Goal: Information Seeking & Learning: Find specific page/section

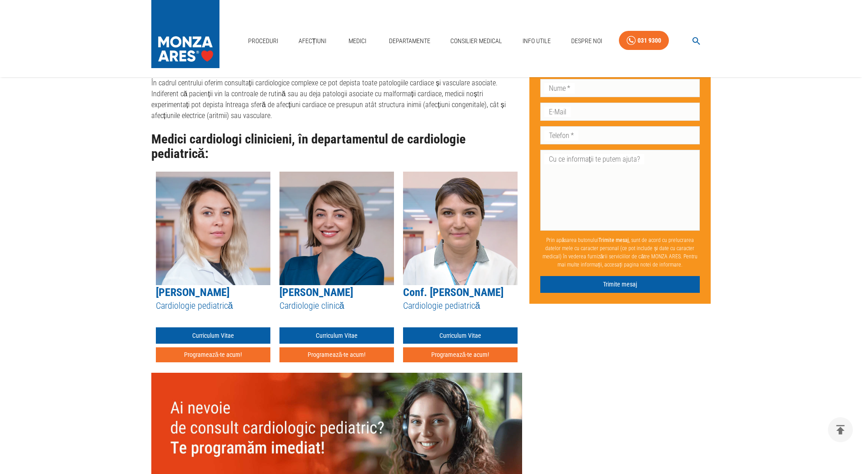
scroll to position [818, 0]
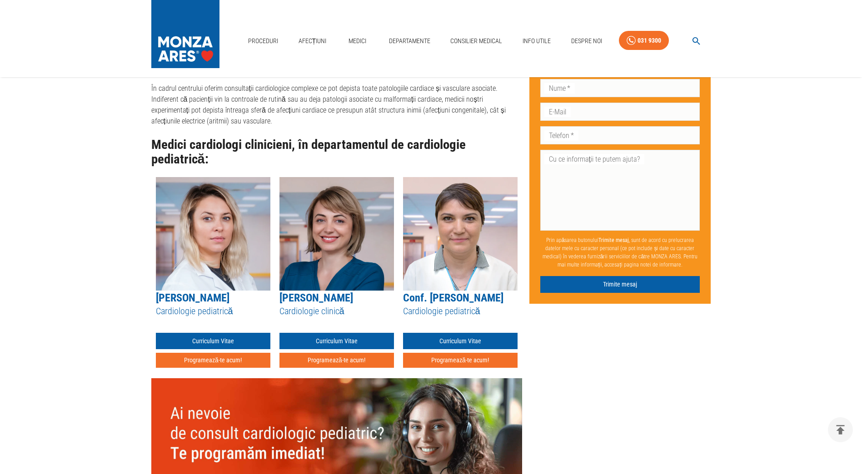
click at [194, 275] on img at bounding box center [213, 234] width 115 height 114
click at [192, 253] on img at bounding box center [213, 234] width 115 height 114
click at [210, 333] on link "Curriculum Vitae" at bounding box center [213, 341] width 115 height 17
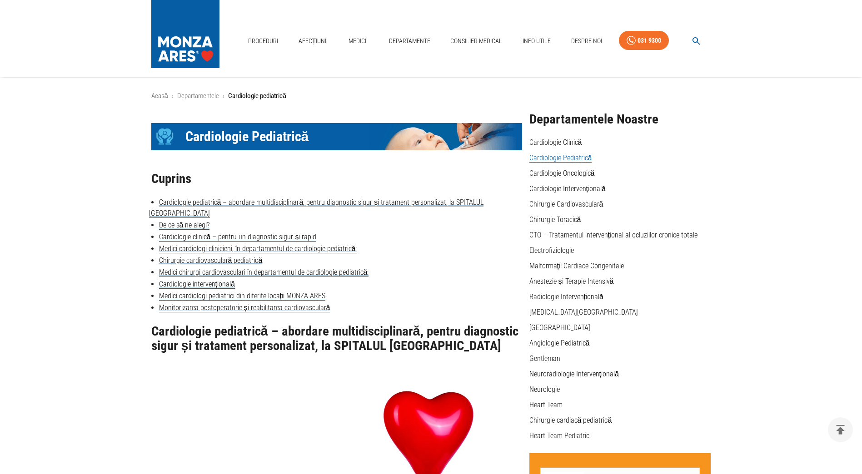
scroll to position [818, 0]
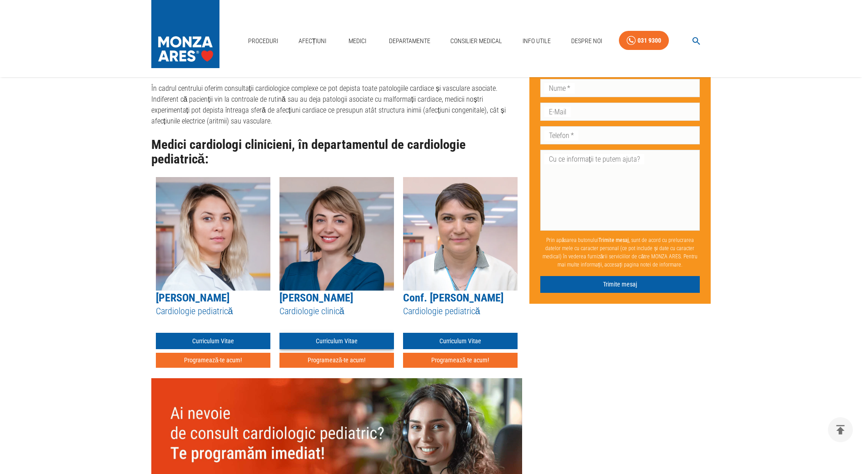
click at [351, 333] on link "Curriculum Vitae" at bounding box center [336, 341] width 115 height 17
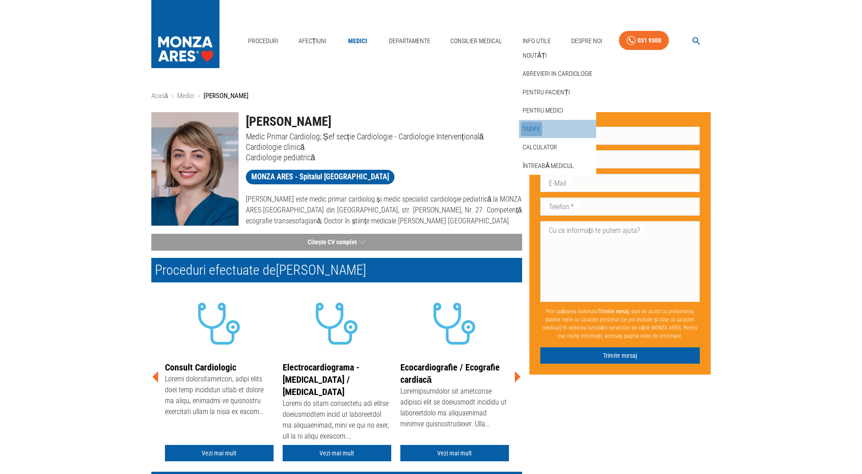
click at [537, 125] on link "Tarife" at bounding box center [531, 129] width 21 height 15
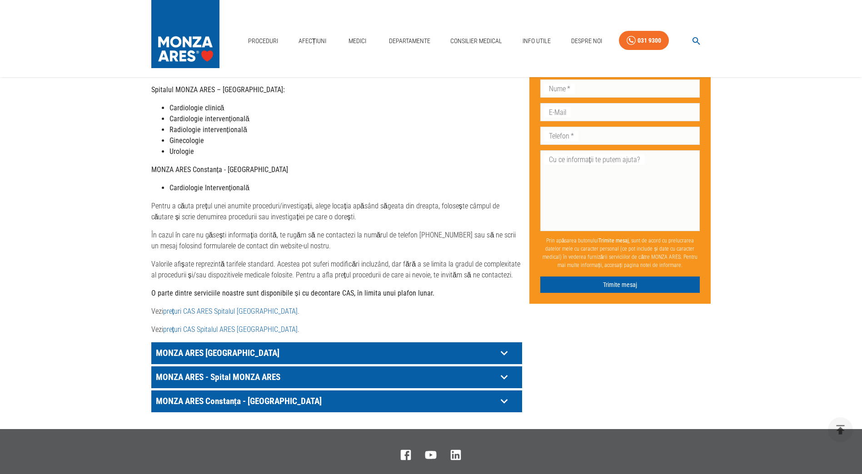
scroll to position [318, 0]
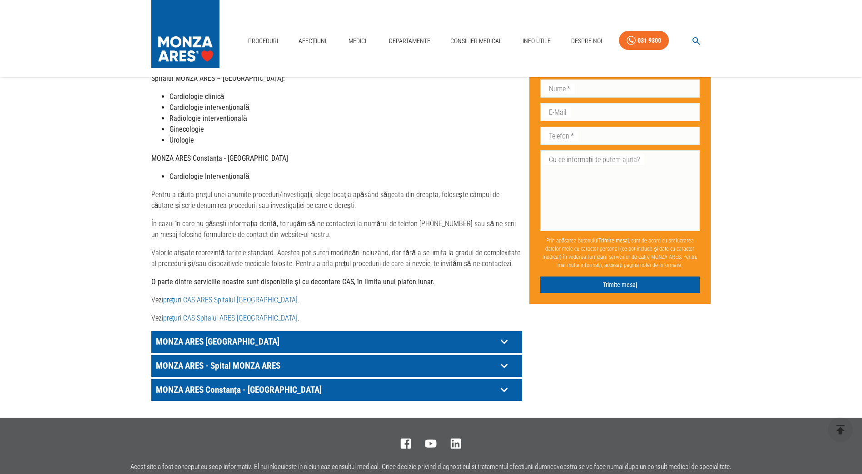
click at [505, 340] on icon at bounding box center [503, 342] width 7 height 5
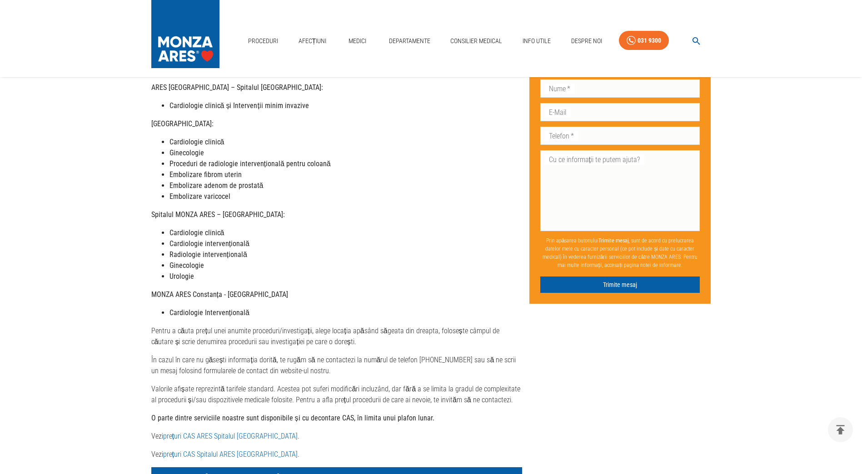
scroll to position [0, 0]
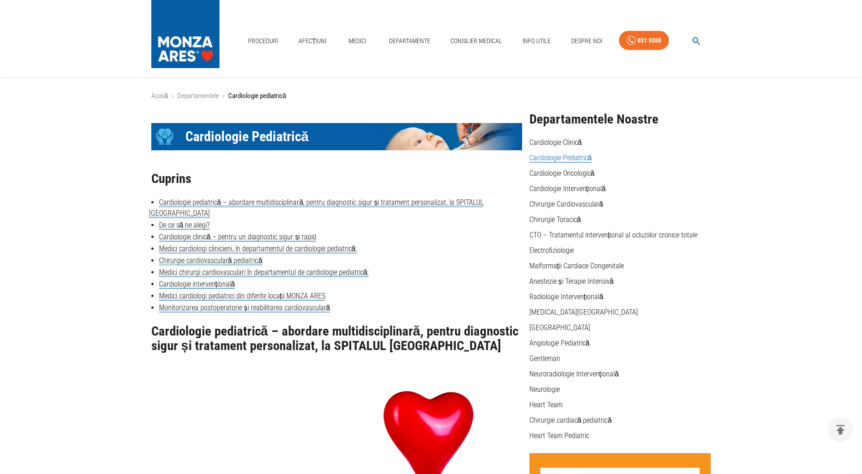
scroll to position [818, 0]
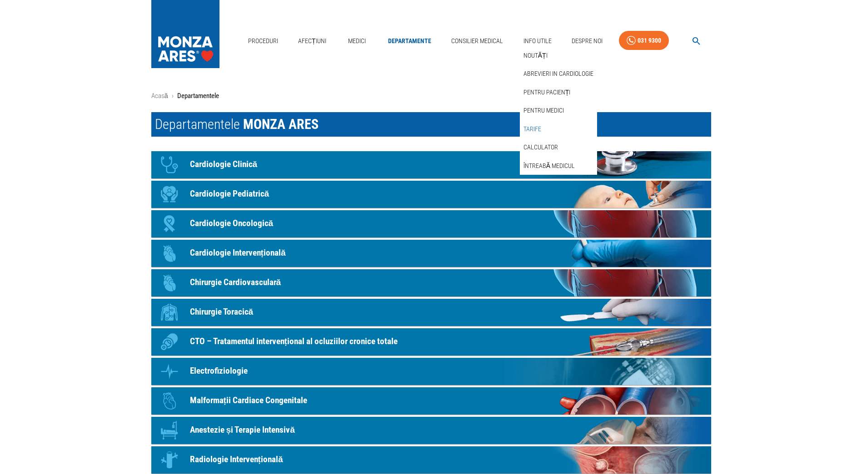
click at [539, 129] on link "Tarife" at bounding box center [532, 129] width 21 height 15
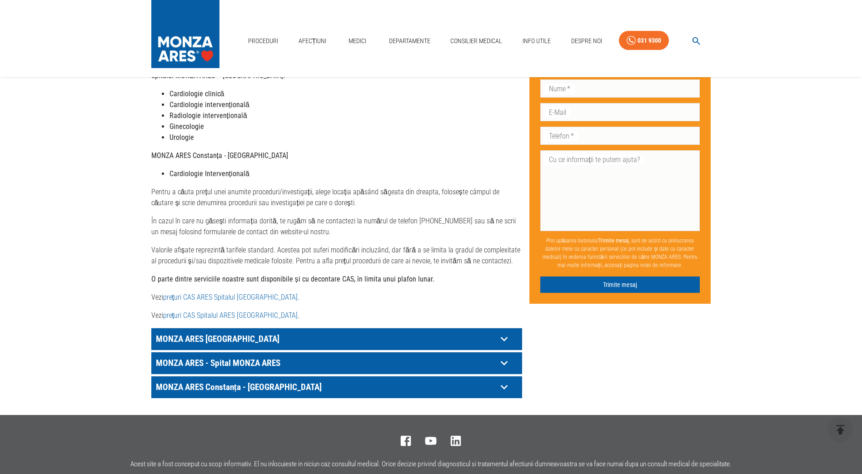
scroll to position [418, 0]
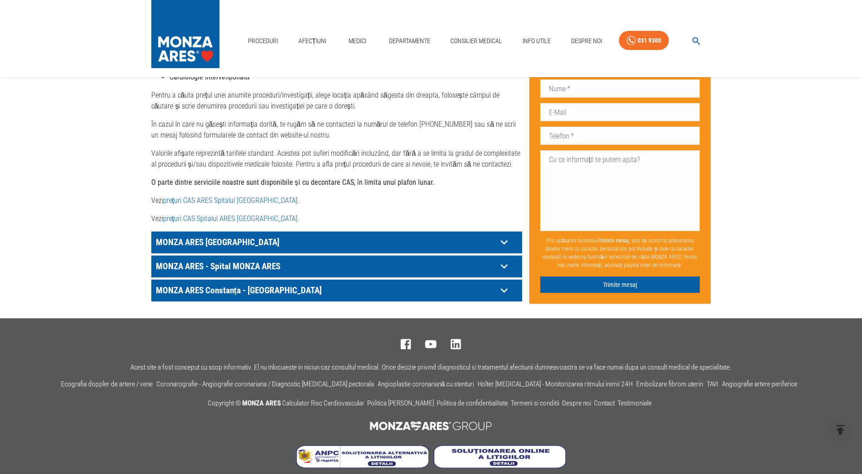
click at [503, 237] on icon at bounding box center [504, 242] width 14 height 14
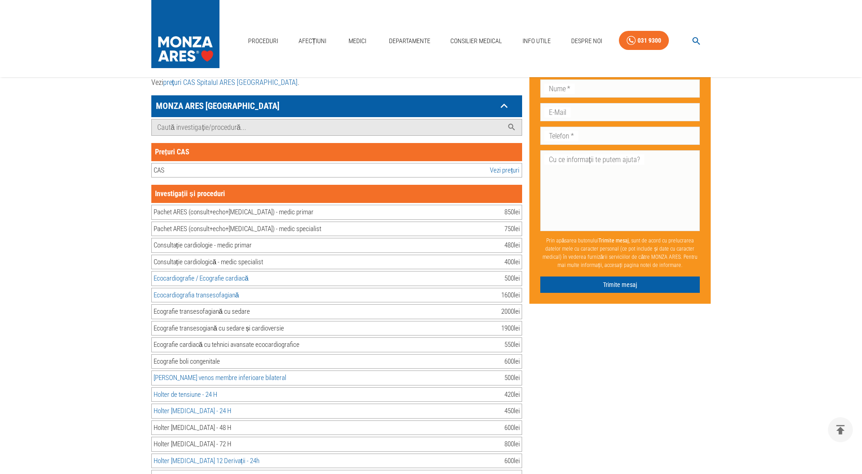
scroll to position [509, 0]
